Goal: Information Seeking & Learning: Understand process/instructions

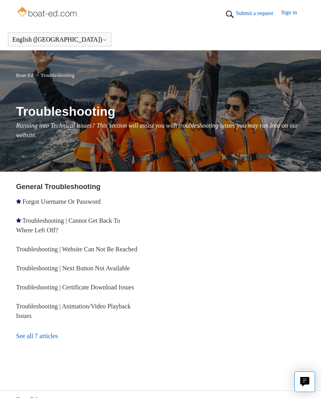
click at [110, 224] on link "Troubleshooting | Cannot Get Back To Where Left Off?" at bounding box center [68, 225] width 104 height 16
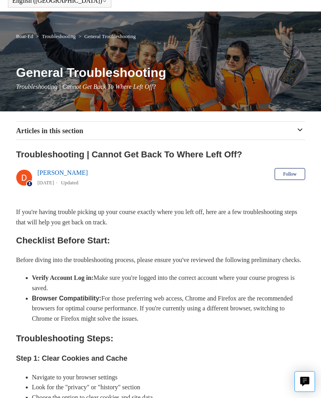
scroll to position [32, 0]
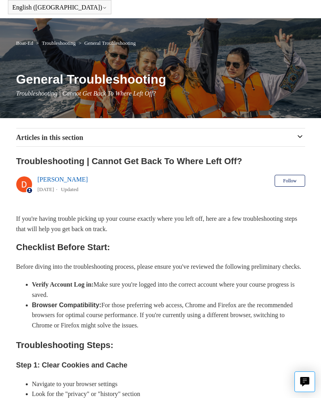
click at [296, 182] on button "Follow" at bounding box center [290, 181] width 30 height 12
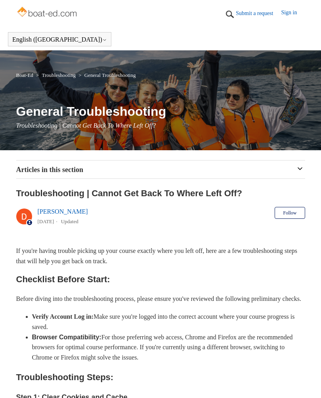
scroll to position [46, 0]
